Goal: Task Accomplishment & Management: Manage account settings

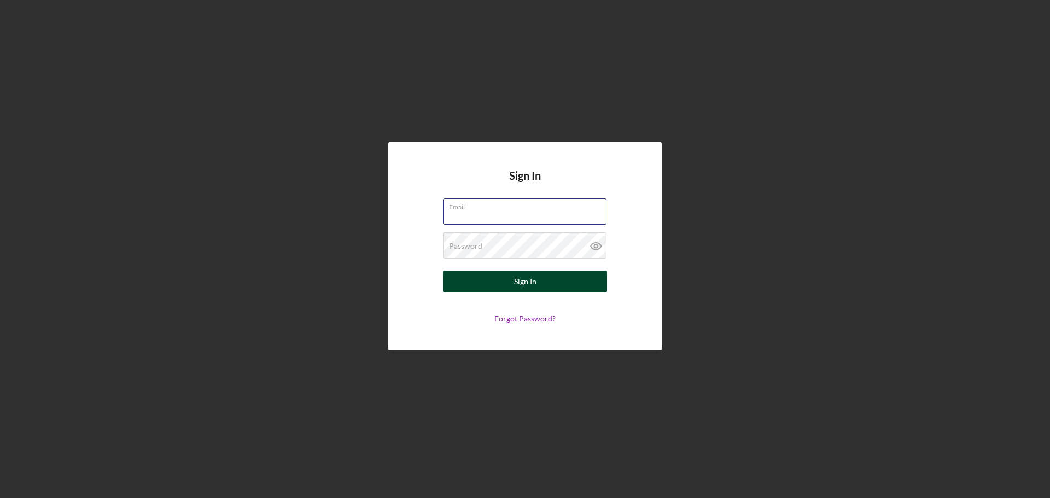
type input "[EMAIL_ADDRESS][DOMAIN_NAME]"
click at [493, 279] on button "Sign In" at bounding box center [525, 282] width 164 height 22
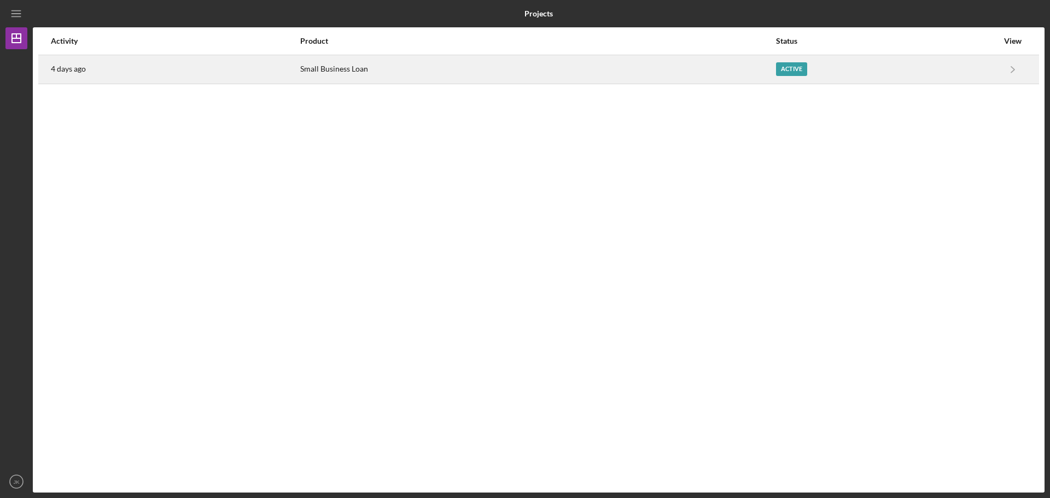
click at [468, 62] on div "Small Business Loan" at bounding box center [537, 69] width 475 height 27
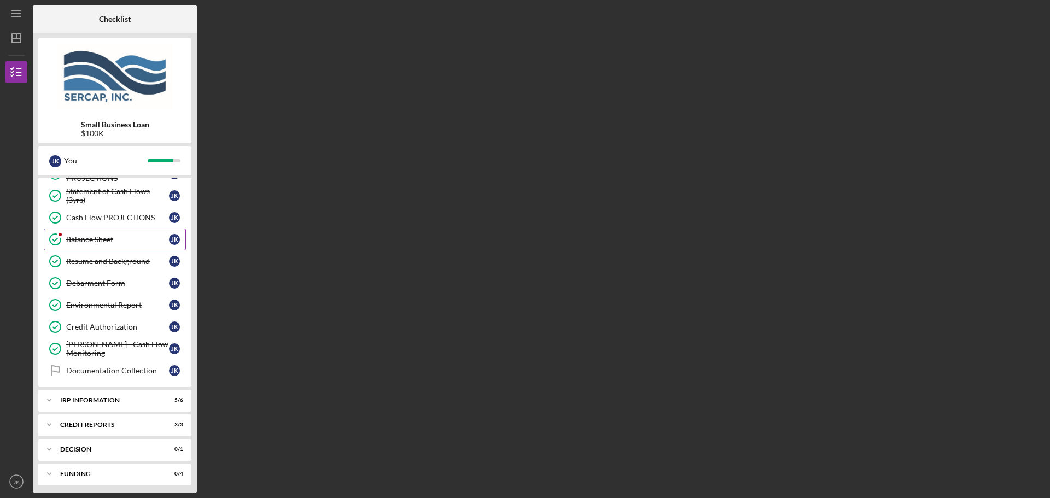
scroll to position [438, 0]
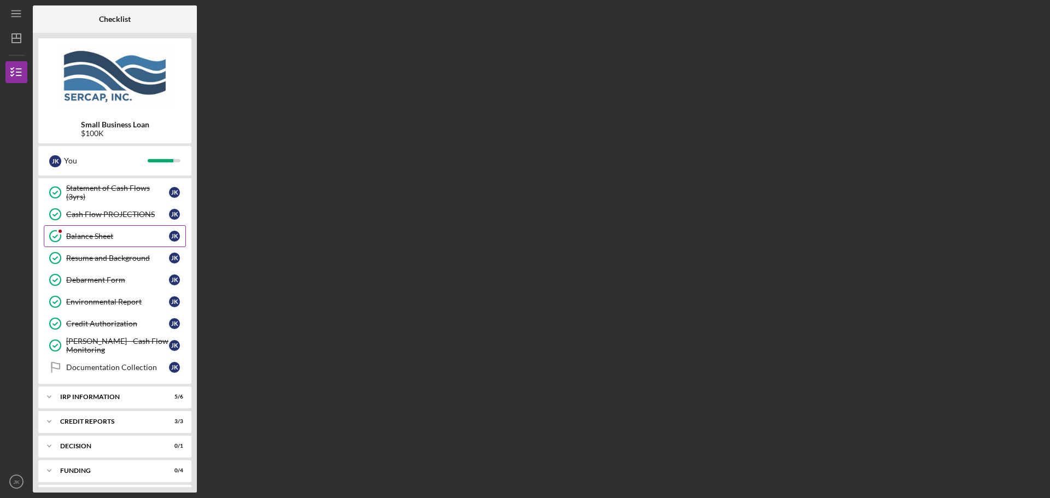
click at [96, 239] on div "Balance Sheet" at bounding box center [117, 236] width 103 height 9
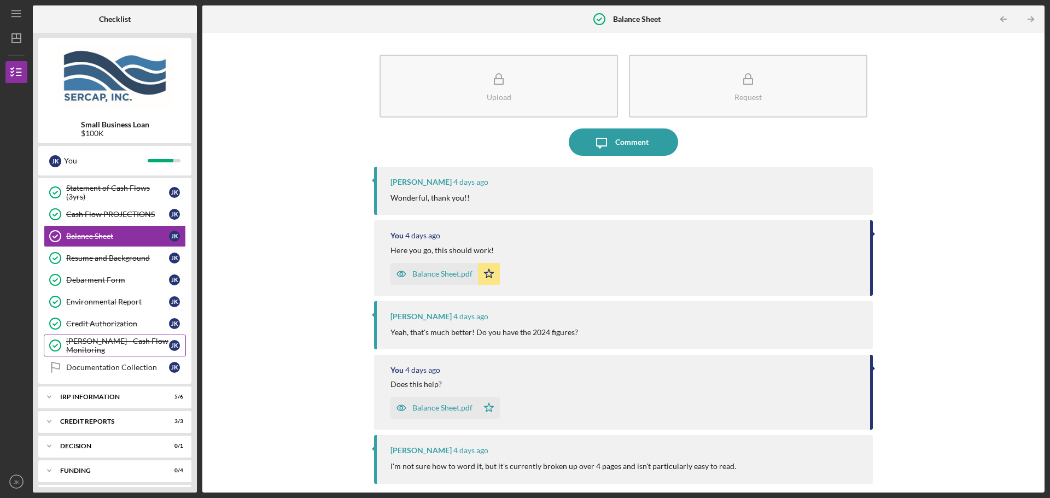
scroll to position [463, 0]
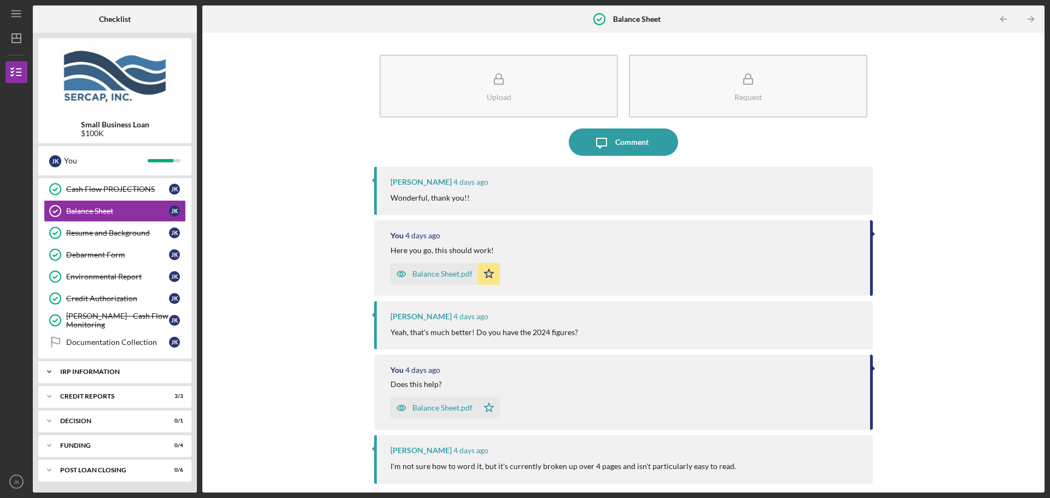
click at [126, 369] on div "IRP Information" at bounding box center [119, 372] width 118 height 7
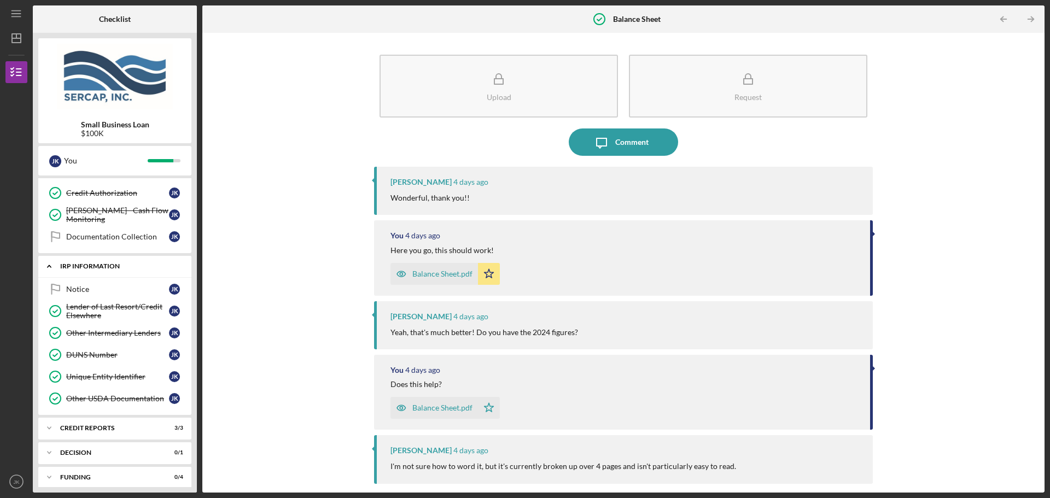
scroll to position [600, 0]
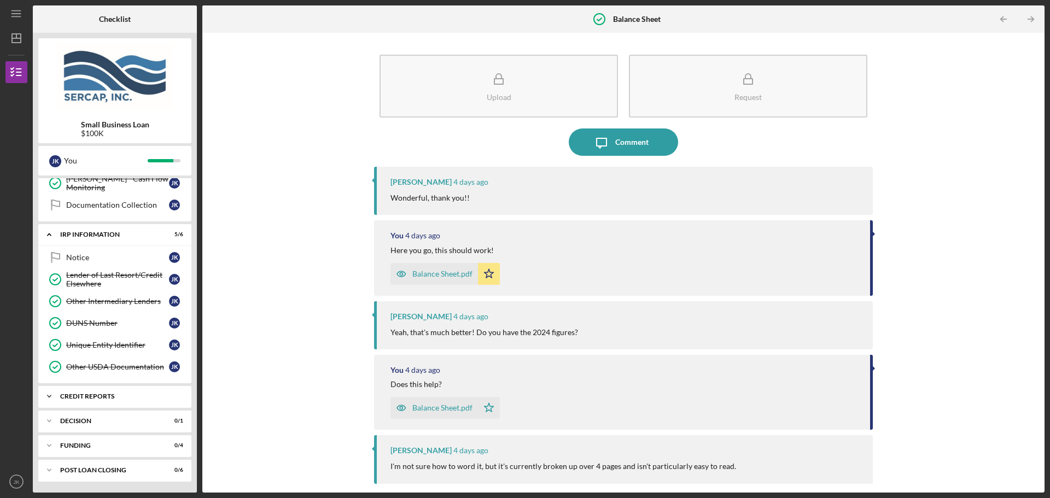
click at [130, 399] on div "credit reports" at bounding box center [119, 396] width 118 height 7
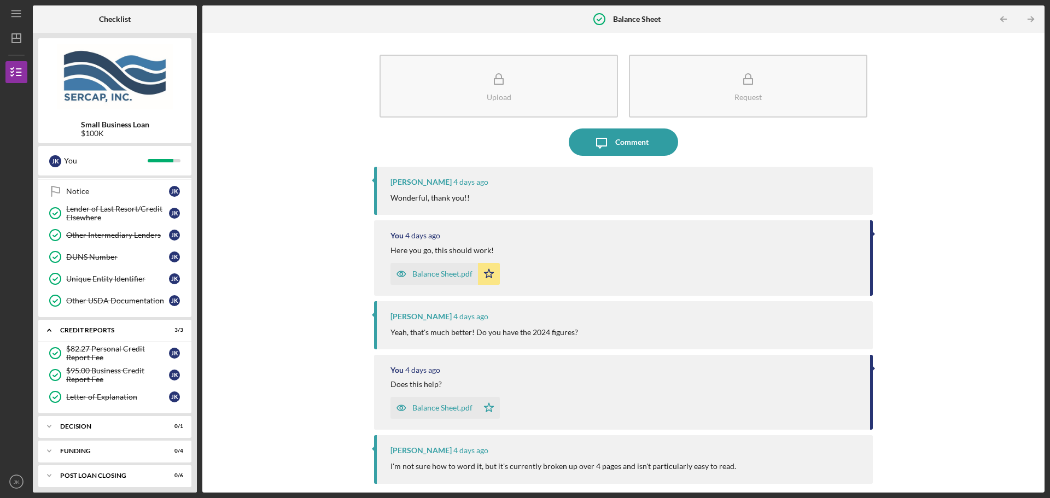
scroll to position [672, 0]
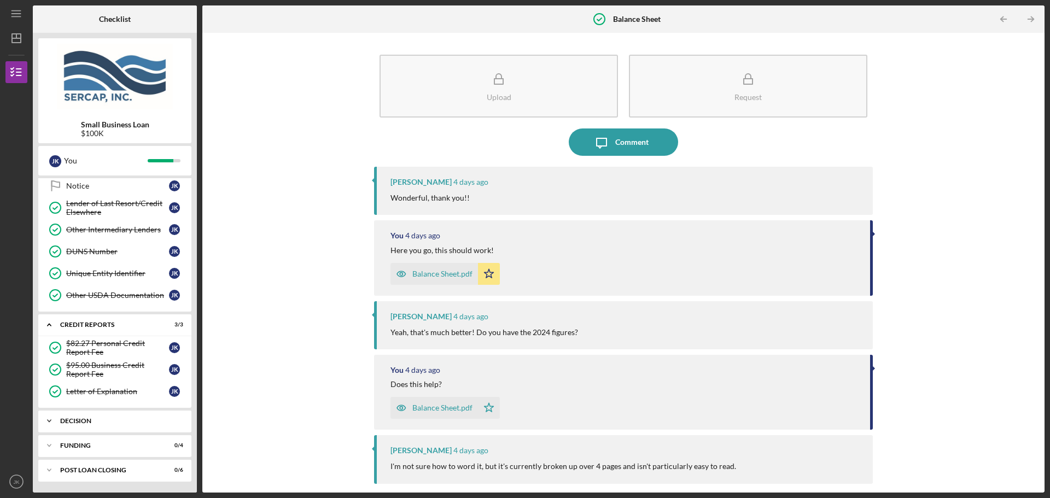
click at [117, 426] on div "Icon/Expander Decision 0 / 1" at bounding box center [114, 421] width 153 height 22
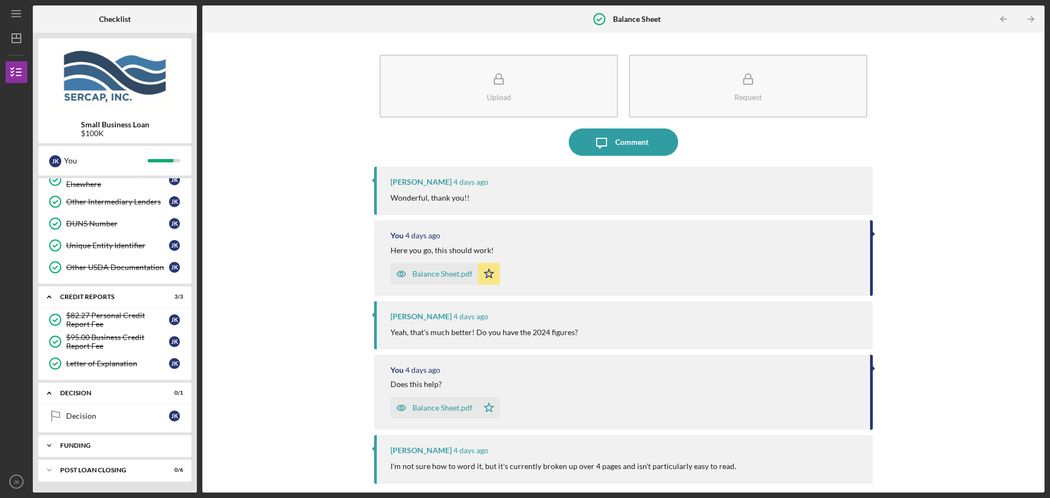
click at [112, 457] on div "Icon/Expander Funding 0 / 4" at bounding box center [114, 446] width 153 height 22
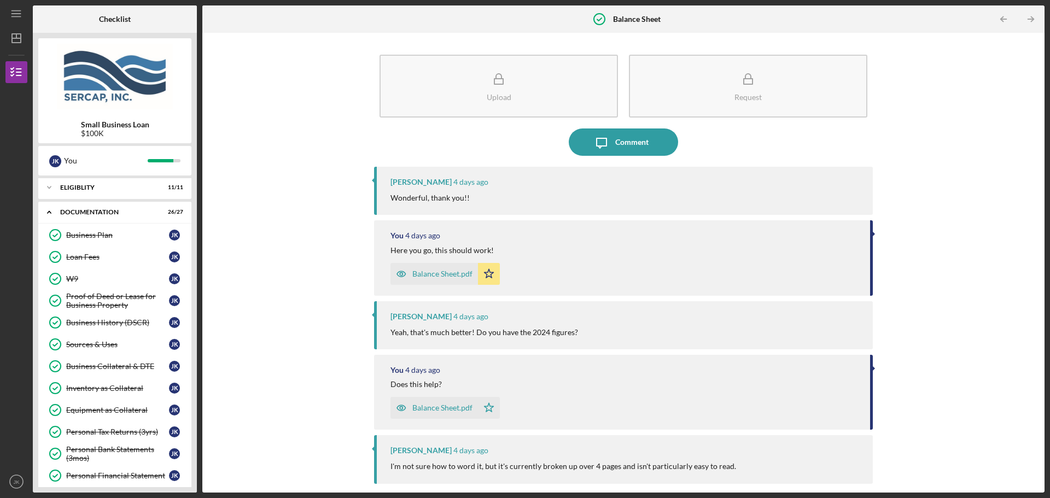
scroll to position [0, 0]
